Goal: Register for event/course

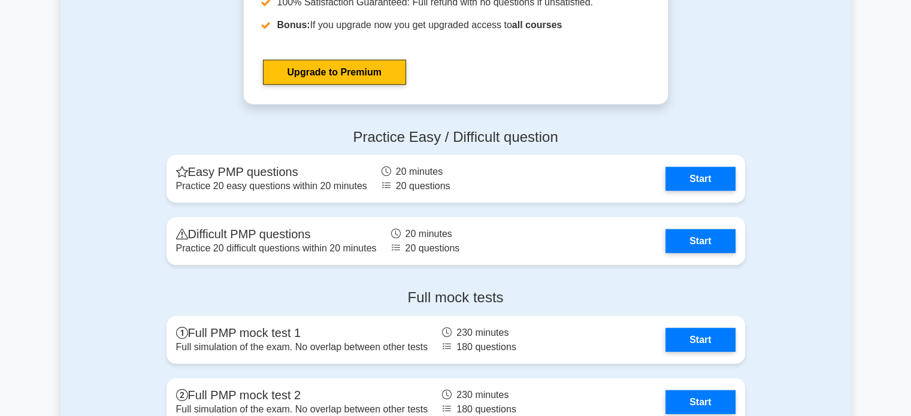
scroll to position [3107, 0]
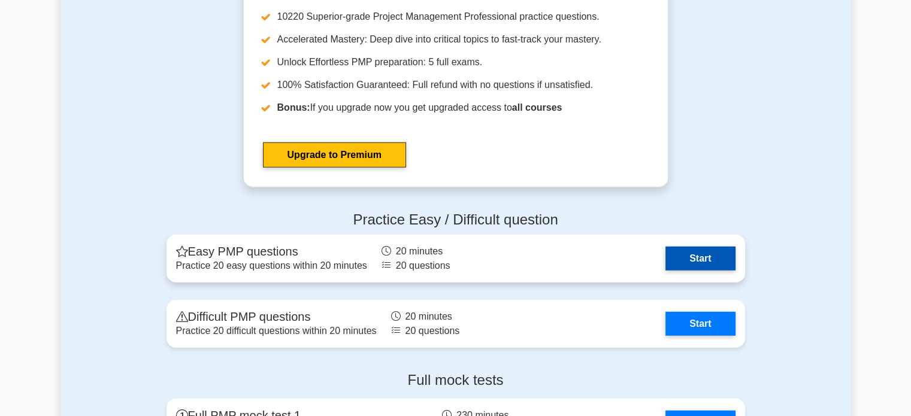
click at [685, 259] on link "Start" at bounding box center [700, 259] width 69 height 24
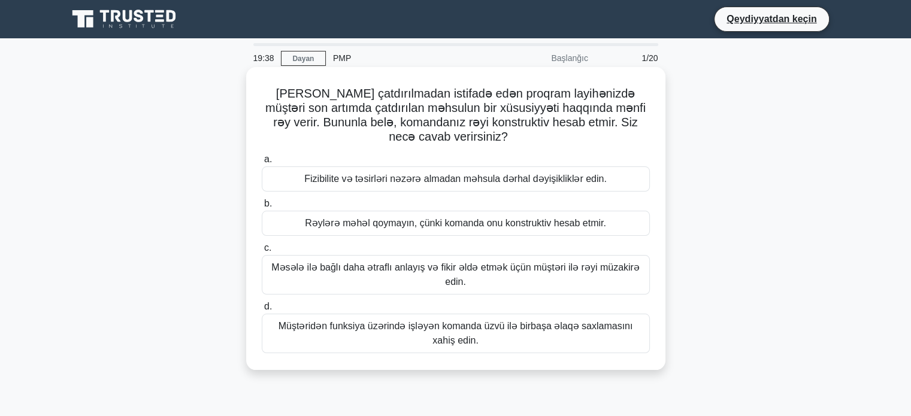
click at [568, 277] on font "Məsələ ilə bağlı daha ətraflı anlayış və fikir əldə etmək üçün müştəri ilə rəyi…" at bounding box center [455, 275] width 377 height 29
click at [262, 252] on input "c. Məsələ ilə bağlı daha ətraflı anlayış və fikir əldə etmək üçün müştəri ilə r…" at bounding box center [262, 248] width 0 height 8
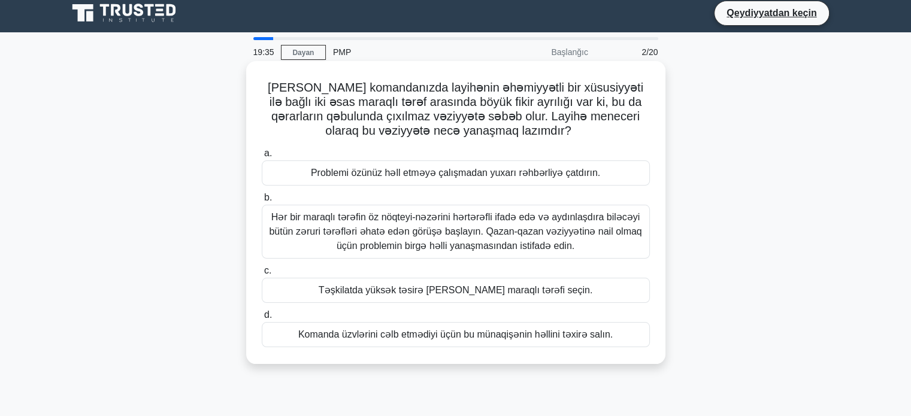
scroll to position [7, 0]
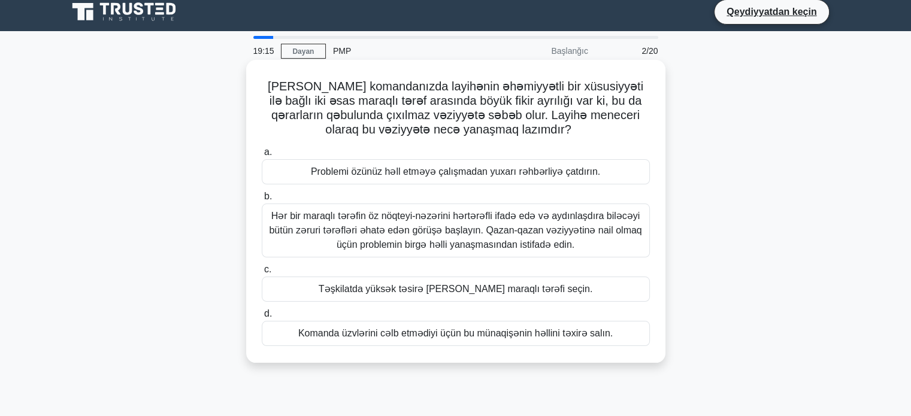
click at [410, 234] on font "Hər bir maraqlı tərəfin öz nöqteyi-nəzərini hərtərəfli ifadə edə və aydınlaşdır…" at bounding box center [455, 230] width 373 height 39
click at [262, 201] on input "b. Hər bir maraqlı tərəfin öz nöqteyi-nəzərini hərtərəfli ifadə edə və aydınlaş…" at bounding box center [262, 197] width 0 height 8
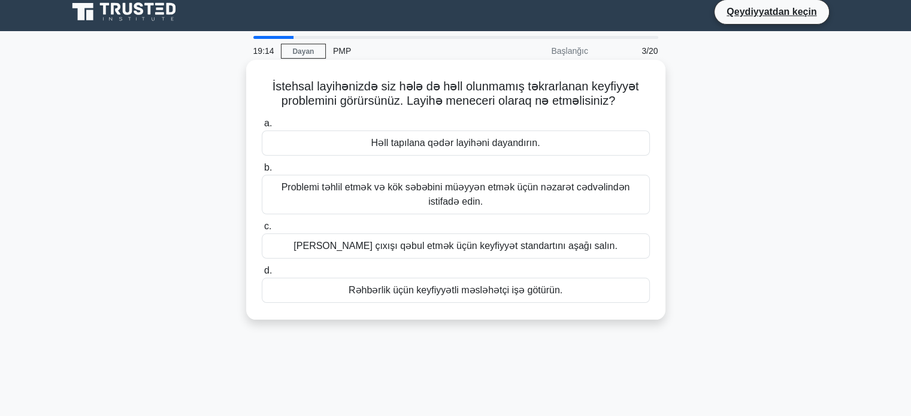
scroll to position [0, 0]
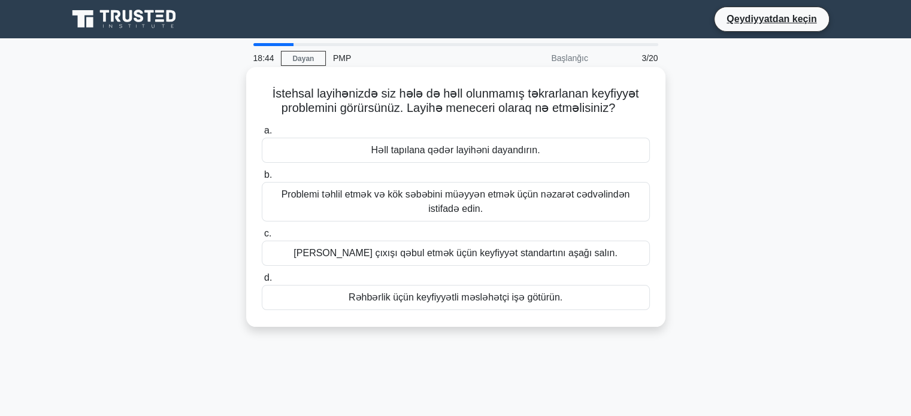
click at [565, 203] on font "Problemi təhlil etmək və kök səbəbini müəyyən etmək üçün nəzarət cədvəlindən is…" at bounding box center [455, 202] width 377 height 29
click at [262, 179] on input "b. Problemi təhlil etmək və kök səbəbini müəyyən etmək üçün nəzarət cədvəlindən…" at bounding box center [262, 175] width 0 height 8
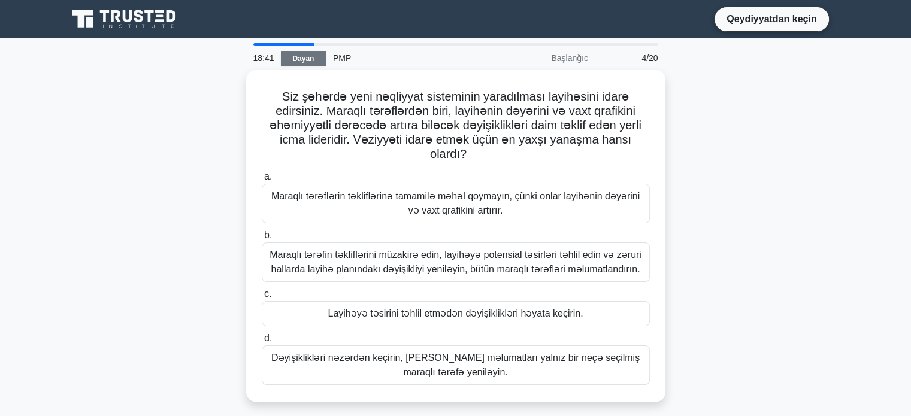
click at [295, 55] on font "Dayan" at bounding box center [303, 59] width 22 height 8
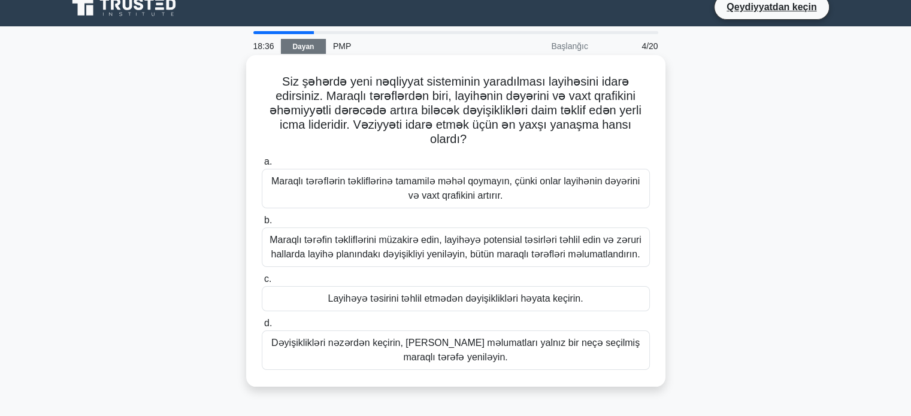
scroll to position [12, 0]
click at [432, 256] on font "Maraqlı tərəfin təkliflərini müzakirə edin, layihəyə potensial təsirləri təhlil…" at bounding box center [456, 247] width 372 height 25
click at [262, 225] on input "b. Maraqlı tərəfin təkliflərini müzakirə edin, layihəyə potensial təsirləri təh…" at bounding box center [262, 221] width 0 height 8
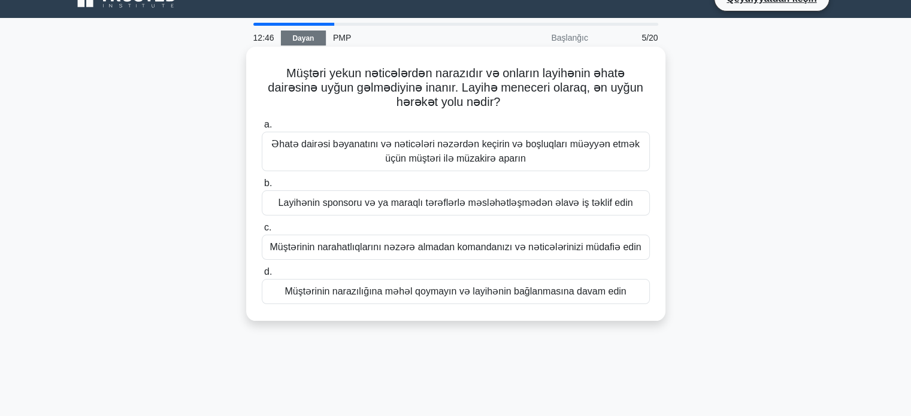
scroll to position [21, 0]
click at [486, 152] on font "Əhatə dairəsi bəyanatını və nəticələri nəzərdən keçirin və boşluqları müəyyən e…" at bounding box center [455, 150] width 368 height 25
click at [262, 128] on input "a. Əhatə dairəsi bəyanatını və nəticələri nəzərdən keçirin və boşluqları müəyyə…" at bounding box center [262, 124] width 0 height 8
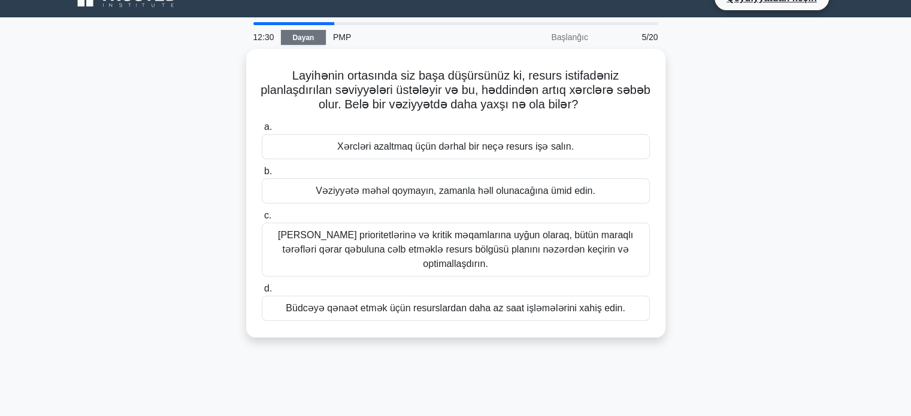
scroll to position [0, 0]
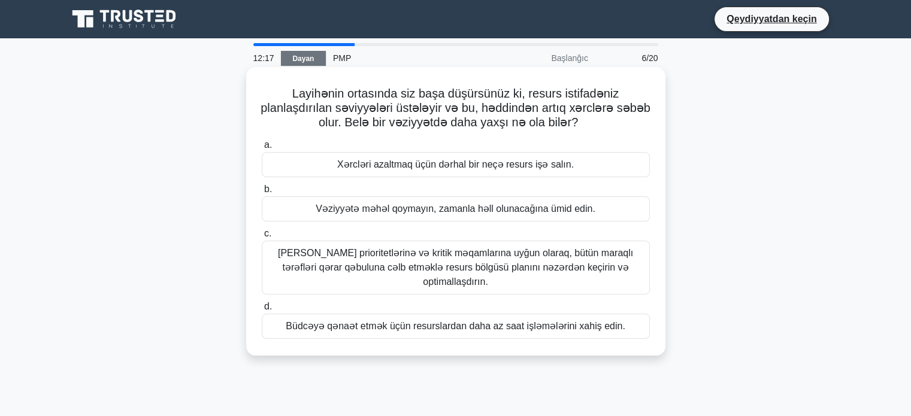
click at [500, 263] on font "Layihənin prioritetlərinə və kritik məqamlarına uyğun olaraq, bütün maraqlı tər…" at bounding box center [455, 267] width 355 height 39
click at [262, 238] on input "c. Layihənin prioritetlərinə və kritik məqamlarına uyğun olaraq, bütün maraqlı …" at bounding box center [262, 234] width 0 height 8
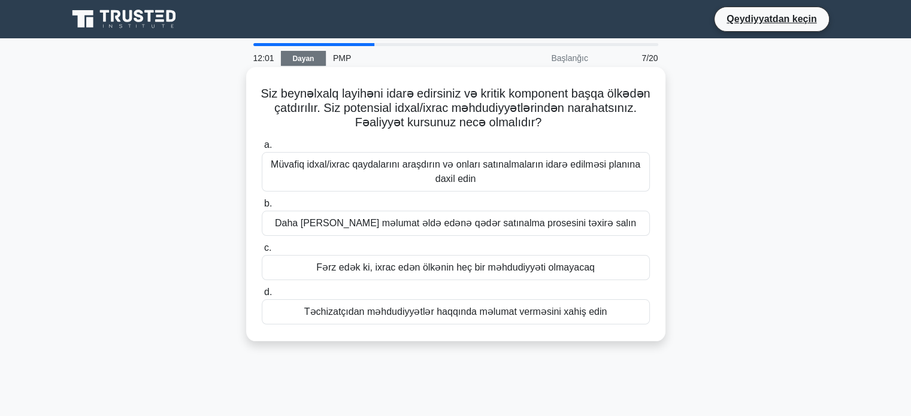
click at [513, 167] on font "Müvafiq idxal/ixrac qaydalarını araşdırın və onları satınalmaların idarə edilmə…" at bounding box center [456, 171] width 370 height 25
click at [262, 149] on input "a. Müvafiq idxal/ixrac qaydalarını araşdırın və onları satınalmaların idarə edi…" at bounding box center [262, 145] width 0 height 8
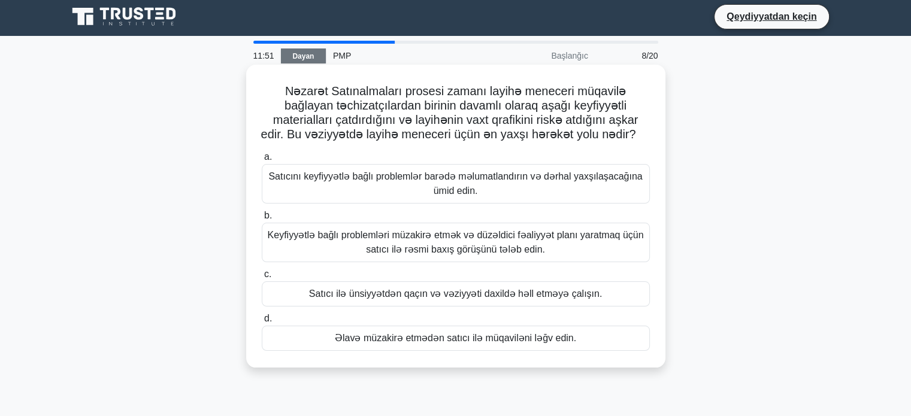
scroll to position [2, 0]
click at [489, 299] on font "Satıcı ilə ünsiyyətdən qaçın və vəziyyəti daxildə həll etməyə çalışın." at bounding box center [455, 294] width 293 height 10
click at [262, 279] on input "c. Satıcı ilə ünsiyyətdən qaçın və vəziyyəti daxildə həll etməyə çalışın." at bounding box center [262, 275] width 0 height 8
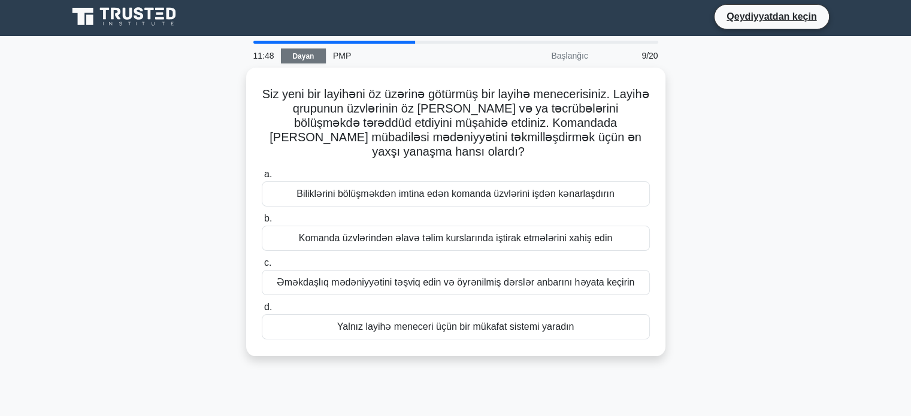
scroll to position [0, 0]
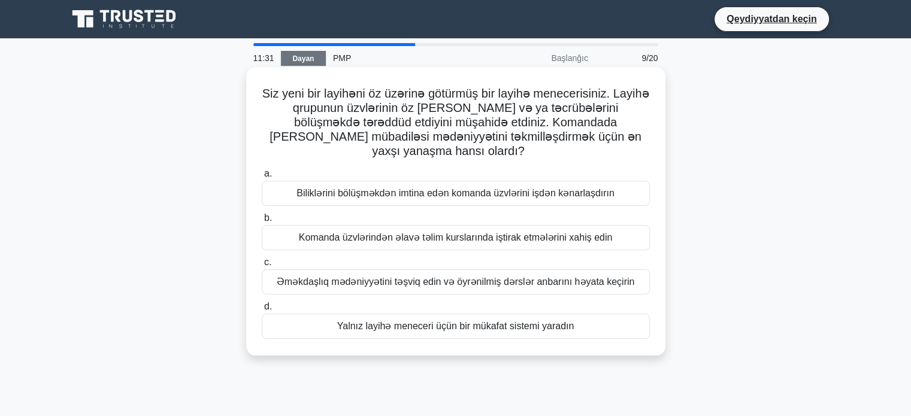
click at [407, 277] on font "Əməkdaşlıq mədəniyyətini təşviq edin və öyrənilmiş dərslər anbarını həyata keçi…" at bounding box center [456, 282] width 358 height 10
click at [262, 267] on input "c. Əməkdaşlıq mədəniyyətini təşviq edin və öyrənilmiş dərslər anbarını həyata k…" at bounding box center [262, 263] width 0 height 8
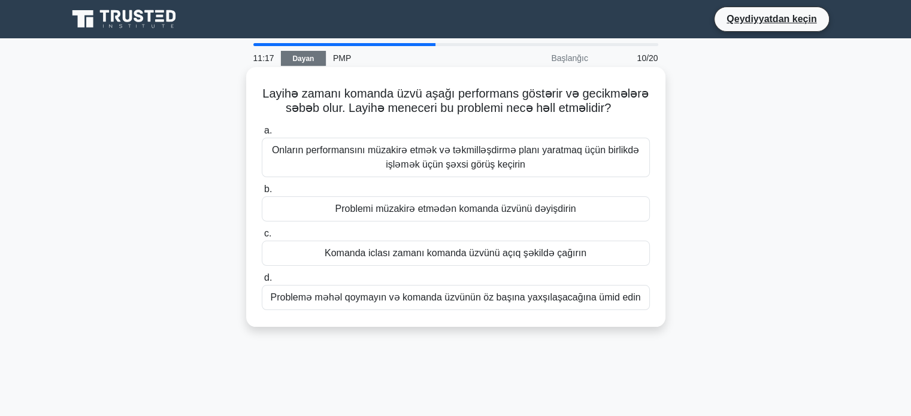
click at [437, 164] on font "Onların performansını müzakirə etmək və təkmilləşdirmə planı yaratmaq üçün birl…" at bounding box center [455, 157] width 367 height 25
click at [262, 135] on input "a. Onların performansını müzakirə etmək və təkmilləşdirmə planı yaratmaq üçün b…" at bounding box center [262, 131] width 0 height 8
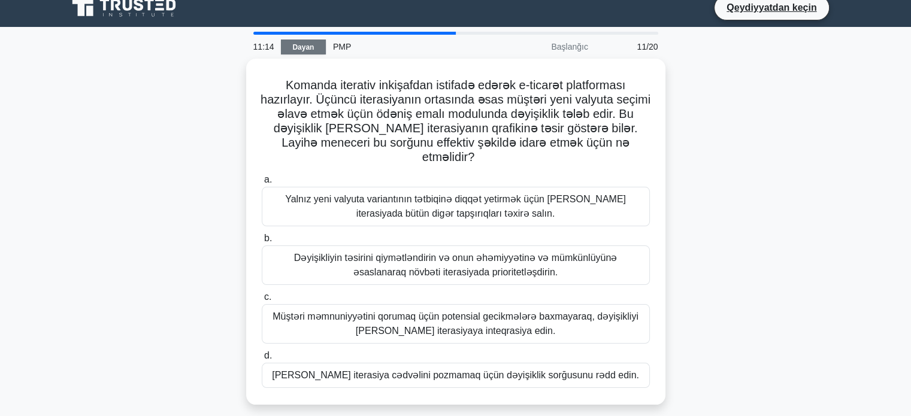
scroll to position [9, 0]
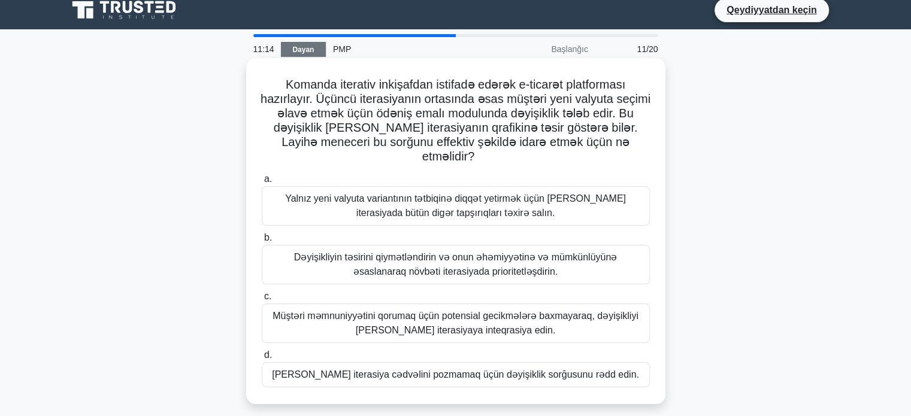
click at [435, 194] on font "Yalnız yeni valyuta variantının tətbiqinə diqqət yetirmək üçün cari iterasiyada…" at bounding box center [455, 206] width 341 height 25
click at [262, 183] on input "a. Yalnız yeni valyuta variantının tətbiqinə diqqət yetirmək üçün cari iterasiy…" at bounding box center [262, 180] width 0 height 8
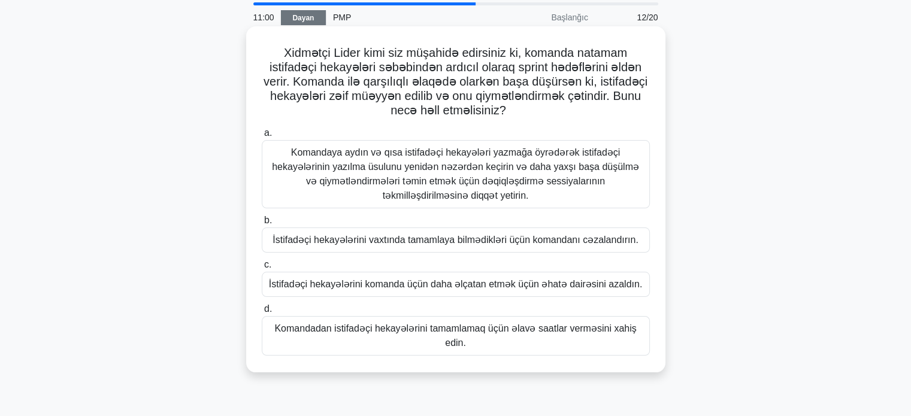
scroll to position [42, 0]
click at [436, 182] on font "Komandaya aydın və qısa istifadəçi hekayələri yazmağa öyrədərək istifadəçi heka…" at bounding box center [455, 172] width 367 height 53
click at [262, 136] on input "a. Komandaya aydın və qısa istifadəçi hekayələri yazmağa öyrədərək istifadəçi h…" at bounding box center [262, 132] width 0 height 8
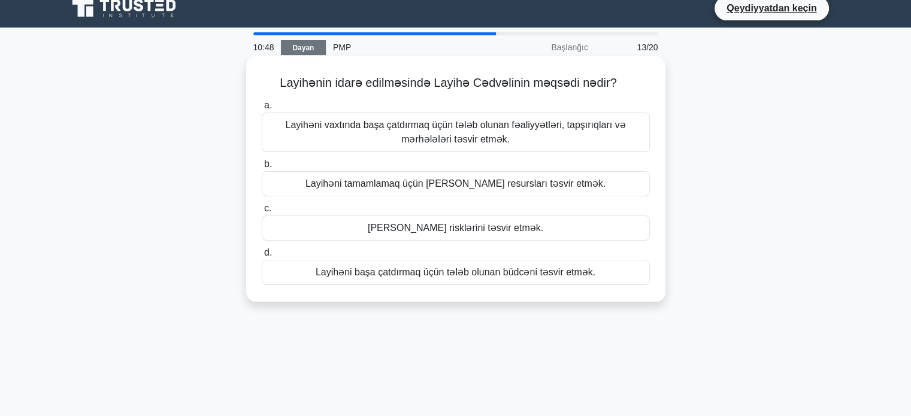
scroll to position [11, 0]
click at [442, 129] on font "Layihəni vaxtında başa çatdırmaq üçün tələb olunan fəaliyyətləri, tapşırıqları …" at bounding box center [455, 131] width 340 height 25
click at [262, 109] on input "a. Layihəni vaxtında başa çatdırmaq üçün tələb olunan fəaliyyətləri, tapşırıqla…" at bounding box center [262, 105] width 0 height 8
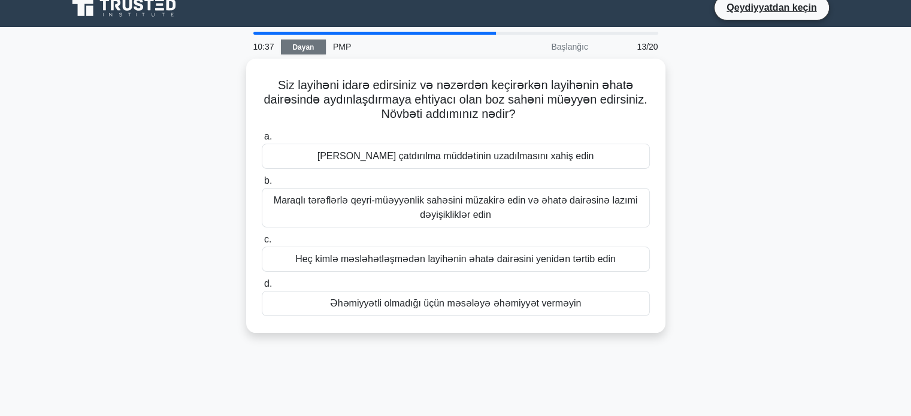
scroll to position [0, 0]
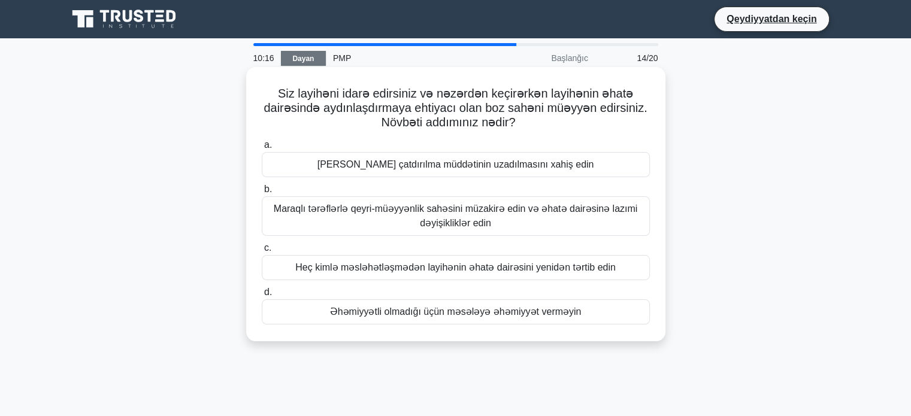
click at [406, 213] on font "Maraqlı tərəflərlə qeyri-müəyyənlik sahəsini müzakirə edin və əhatə dairəsinə l…" at bounding box center [456, 216] width 364 height 25
click at [262, 194] on input "b. Maraqlı tərəflərlə qeyri-müəyyənlik sahəsini müzakirə edin və əhatə dairəsin…" at bounding box center [262, 190] width 0 height 8
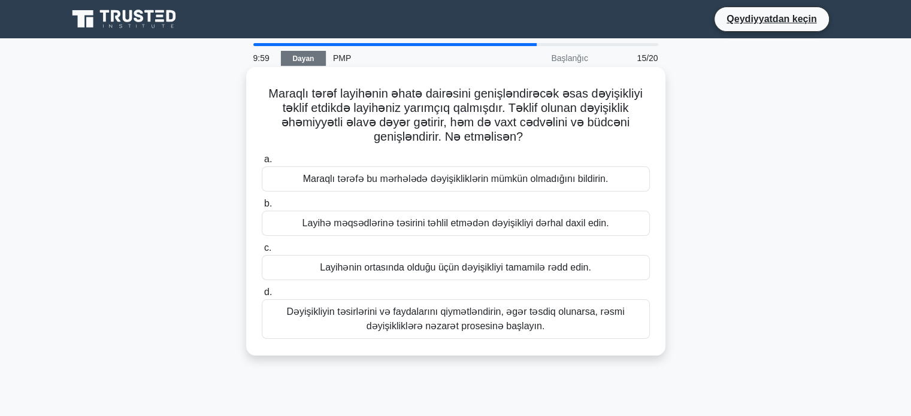
click at [532, 180] on font "Maraqlı tərəfə bu mərhələdə dəyişikliklərin mümkün olmadığını bildirin." at bounding box center [456, 179] width 306 height 10
click at [262, 164] on input "a. Maraqlı tərəfə bu mərhələdə dəyişikliklərin mümkün olmadığını bildirin." at bounding box center [262, 160] width 0 height 8
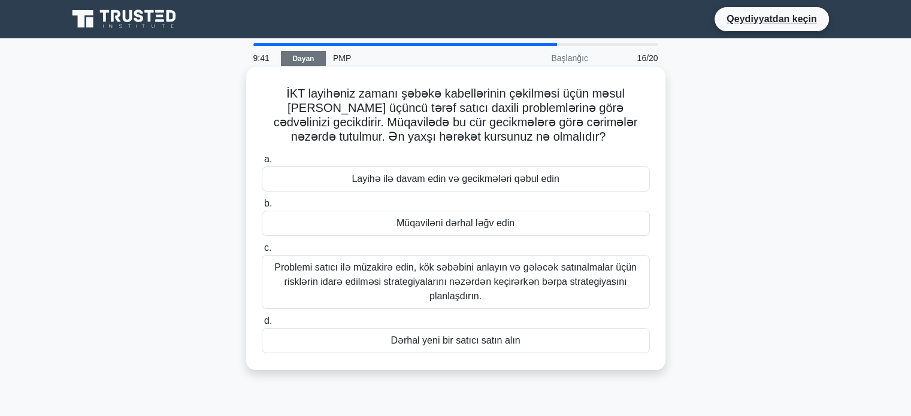
click at [510, 292] on font "Problemi satıcı ilə müzakirə edin, kök səbəbini anlayın və gələcək satınalmalar…" at bounding box center [455, 282] width 377 height 43
click at [262, 252] on input "c. Problemi satıcı ilə müzakirə edin, kök səbəbini anlayın və gələcək satınalma…" at bounding box center [262, 248] width 0 height 8
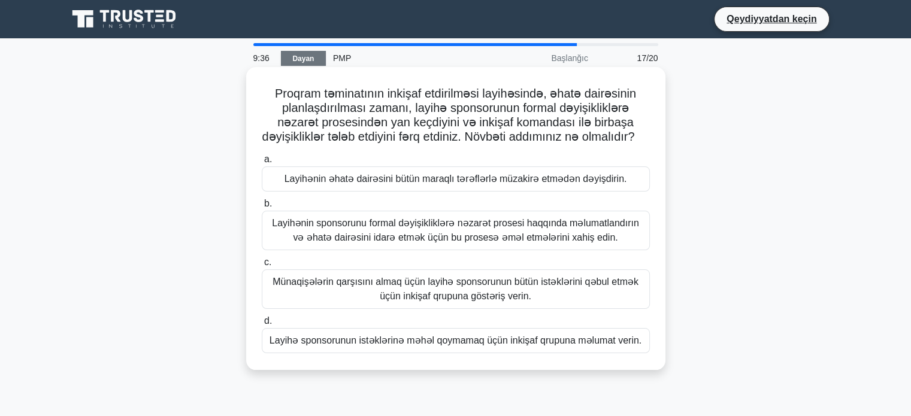
click at [485, 301] on font "Münaqişələrin qarşısını almaq üçün layihə sponsorunun bütün istəklərini qəbul e…" at bounding box center [456, 289] width 366 height 25
click at [262, 267] on input "c. Münaqişələrin qarşısını almaq üçün layihə sponsorunun bütün istəklərini qəbu…" at bounding box center [262, 263] width 0 height 8
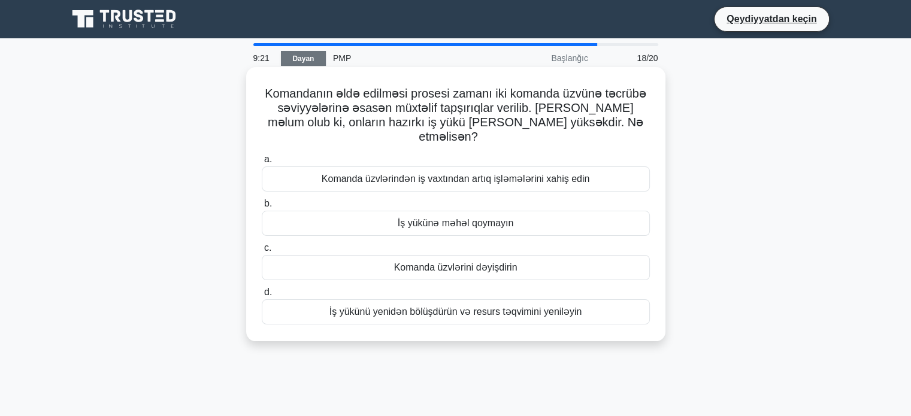
click at [458, 305] on font "İş yükünü yenidən bölüşdürün və resurs təqvimini yeniləyin" at bounding box center [456, 312] width 253 height 14
click at [262, 297] on input "d. İş yükünü yenidən bölüşdürün və resurs təqvimini yeniləyin" at bounding box center [262, 293] width 0 height 8
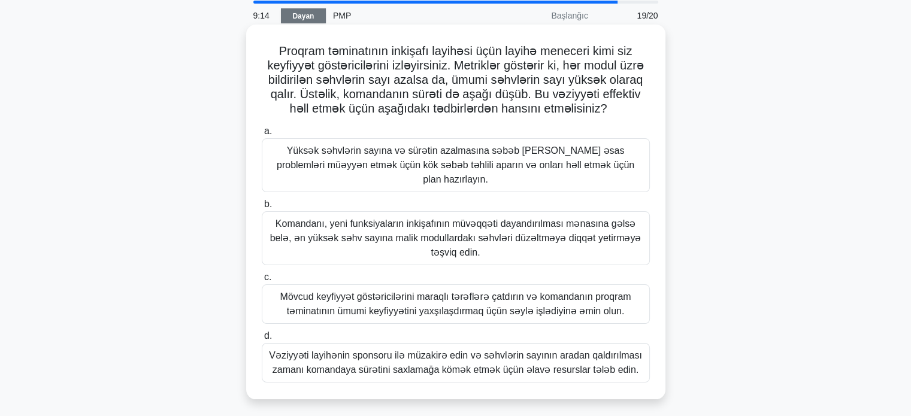
scroll to position [50, 0]
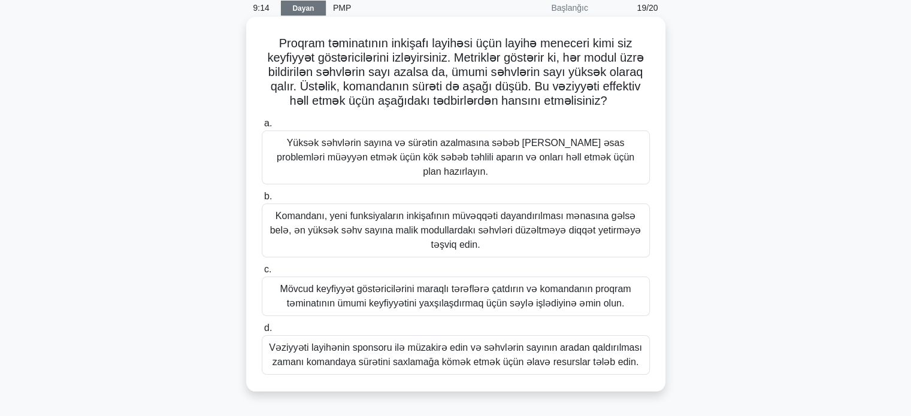
click at [425, 230] on font "Komandanı, yeni funksiyaların inkişafının müvəqqəti dayandırılması mənasına gəl…" at bounding box center [455, 230] width 377 height 43
click at [262, 201] on input "b. Komandanı, yeni funksiyaların inkişafının müvəqqəti dayandırılması mənasına …" at bounding box center [262, 197] width 0 height 8
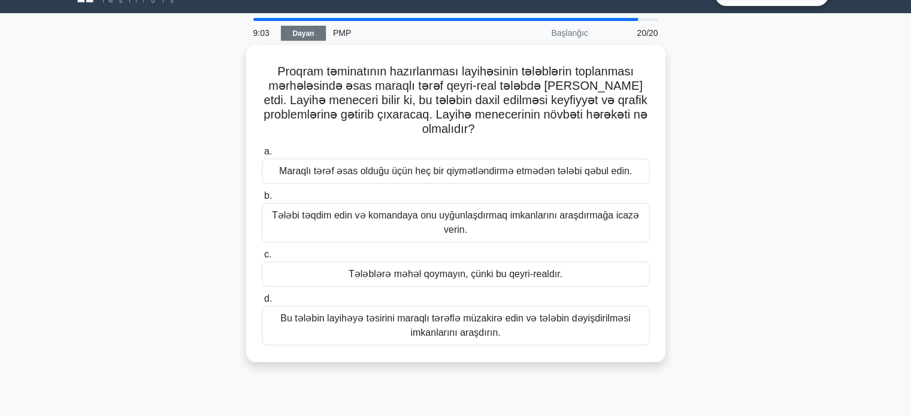
scroll to position [29, 0]
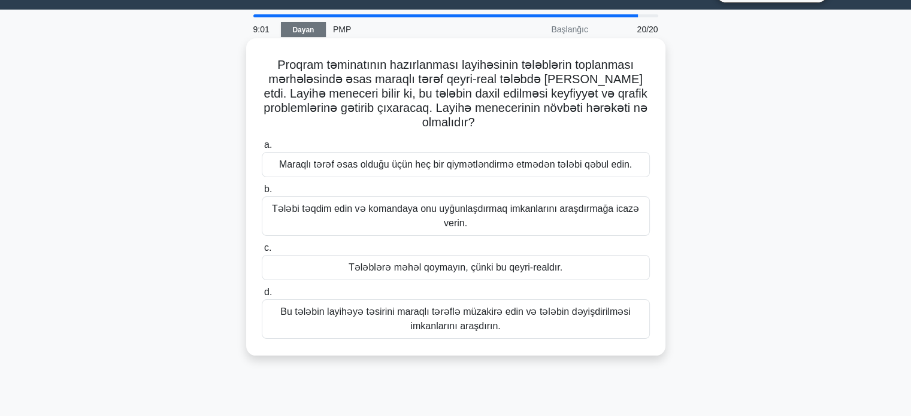
click at [441, 226] on font "Tələbi təqdim edin və komandaya onu uyğunlaşdırmaq imkanlarını araşdırmağa icaz…" at bounding box center [455, 216] width 377 height 29
click at [262, 194] on input "b. Tələbi təqdim edin və komandaya onu uyğunlaşdırmaq imkanlarını araşdırmağa i…" at bounding box center [262, 190] width 0 height 8
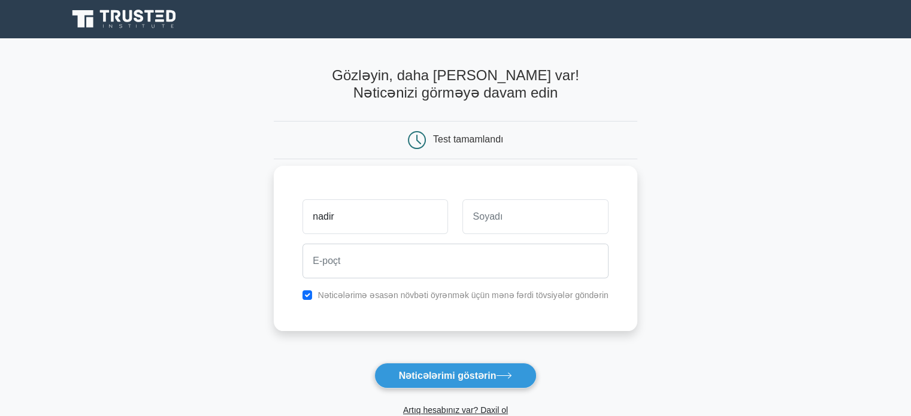
click at [356, 227] on input "nadir" at bounding box center [376, 217] width 146 height 35
type input "Nadir"
type input "Nadirli"
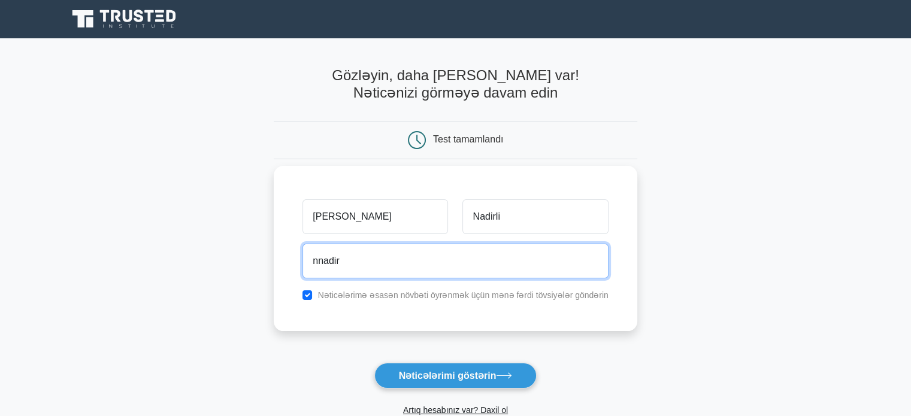
type input "nnadirli999@gmail.com"
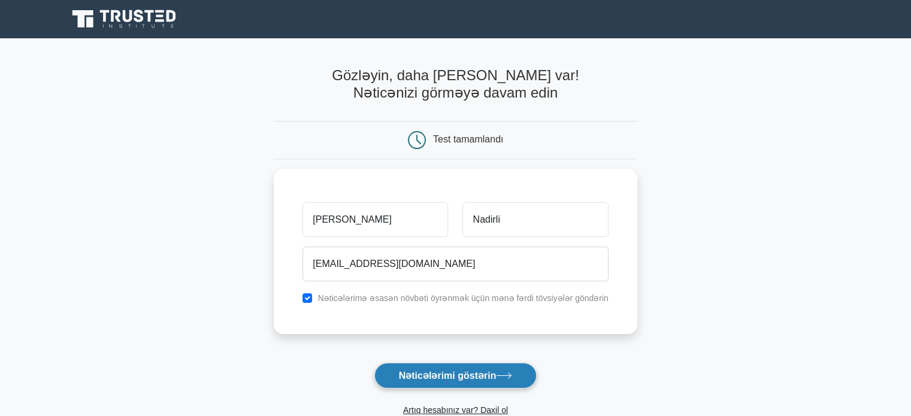
click at [448, 376] on font "Nəticələrimi göstərin" at bounding box center [448, 376] width 98 height 10
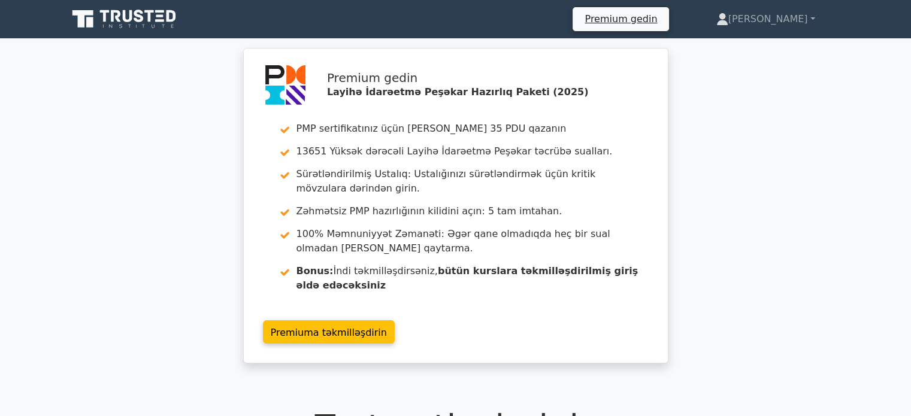
click at [785, 202] on div "Premium gedin Layihə İdarəetmə Peşəkar Hazırlıq Paketi (2025) PMP sertifikatını…" at bounding box center [455, 213] width 911 height 330
